Goal: Task Accomplishment & Management: Use online tool/utility

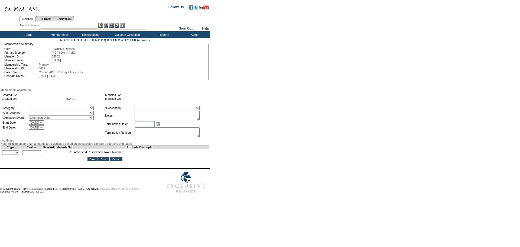
click at [19, 155] on select "+ - Override" at bounding box center [10, 152] width 17 height 4
select select "1"
click at [4, 155] on select "+ - Override" at bounding box center [10, 152] width 17 height 4
click at [30, 155] on input "text" at bounding box center [31, 152] width 19 height 5
type input "2"
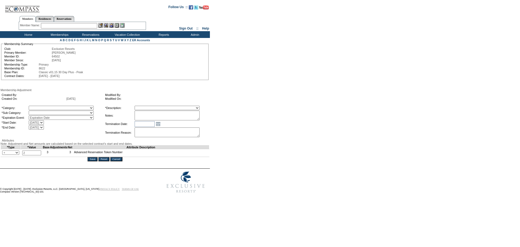
click at [79, 109] on select "A La Carte Days Contract Election Days Converted Days [MEDICAL_DATA] Other Refe…" at bounding box center [61, 108] width 65 height 4
select select "54"
click at [40, 108] on select "A La Carte Days Contract Election Days Converted Days [MEDICAL_DATA] Other Refe…" at bounding box center [61, 108] width 65 height 4
drag, startPoint x: 0, startPoint y: 0, endPoint x: 76, endPoint y: 115, distance: 138.0
click at [76, 115] on select "Free Extra Days Gold Card Other" at bounding box center [61, 113] width 65 height 4
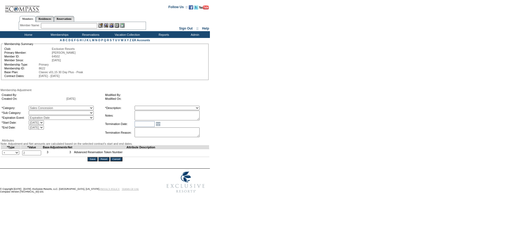
select select "86"
click at [40, 113] on select "Free Extra Days Gold Card Other" at bounding box center [61, 113] width 65 height 4
click at [150, 109] on select "Membership/Transfer Fee Adjustment Membership Fee Adjustment Add-On Fee Adjustm…" at bounding box center [167, 108] width 65 height 4
select select "275"
click at [145, 108] on select "Membership/Transfer Fee Adjustment Membership Fee Adjustment Add-On Fee Adjustm…" at bounding box center [167, 108] width 65 height 4
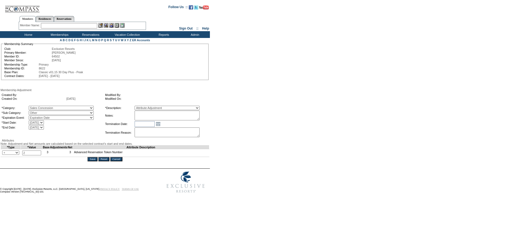
click at [94, 161] on input "Save" at bounding box center [93, 159] width 10 height 4
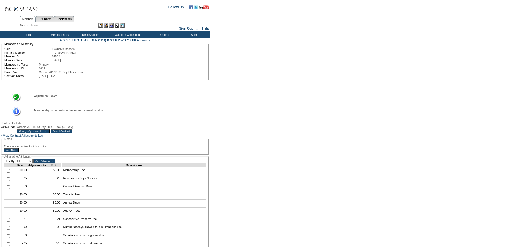
click at [30, 35] on td "Home" at bounding box center [27, 34] width 31 height 7
